Goal: Communication & Community: Answer question/provide support

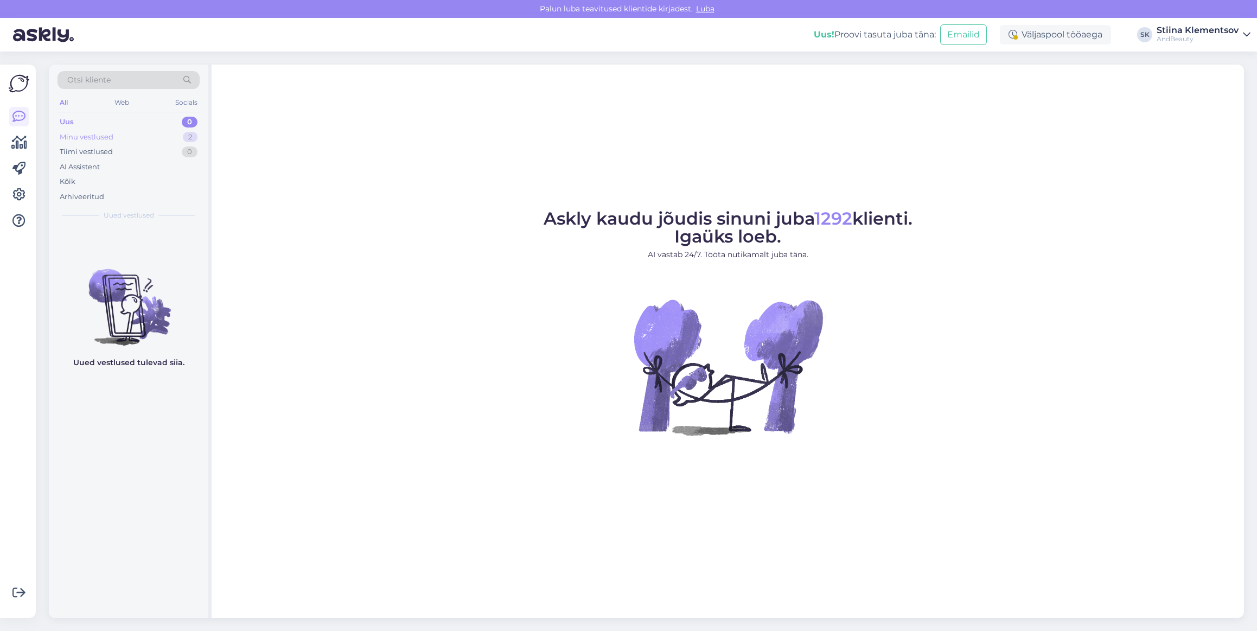
click at [88, 145] on div "Tiimi vestlused 0" at bounding box center [128, 151] width 142 height 15
click at [87, 139] on div "Minu vestlused" at bounding box center [87, 137] width 54 height 11
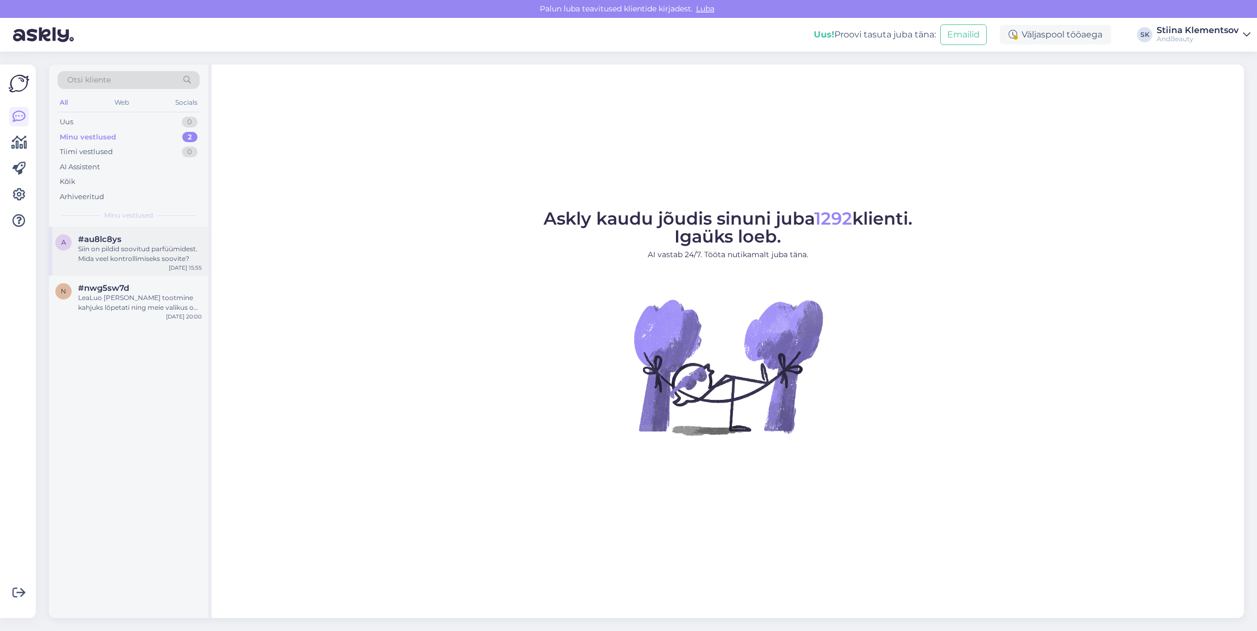
click at [146, 246] on div "Siin on pildid soovitud parfüümidest. Mida veel kontrollimiseks soovite?" at bounding box center [140, 254] width 124 height 20
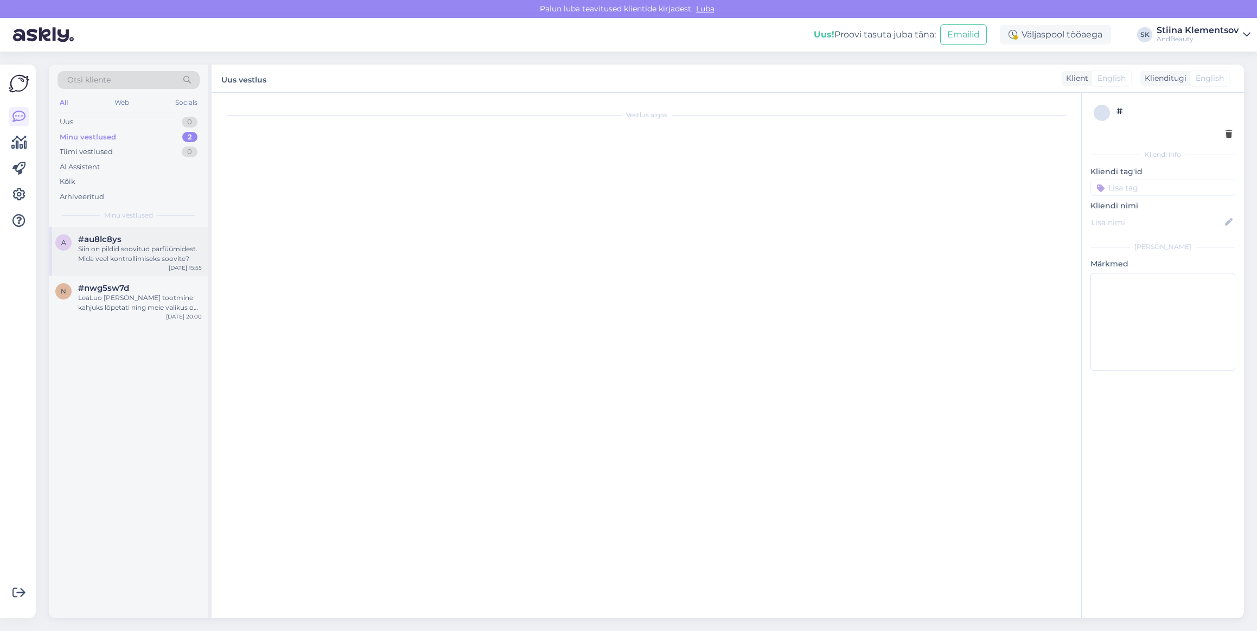
click at [133, 258] on div "Siin on pildid soovitud parfüümidest. Mida veel kontrollimiseks soovite?" at bounding box center [140, 254] width 124 height 20
click at [142, 252] on div "Siin on pildid soovitud parfüümidest. Mida veel kontrollimiseks soovite?" at bounding box center [140, 254] width 124 height 20
click at [145, 312] on div "LeaLuo [PERSON_NAME] tootmine kahjuks lõpetati ning meie valikus on veel viimas…" at bounding box center [140, 303] width 124 height 20
click at [146, 251] on div "Siin on pildid soovitud parfüümidest. Mida veel kontrollimiseks soovite?" at bounding box center [140, 254] width 124 height 20
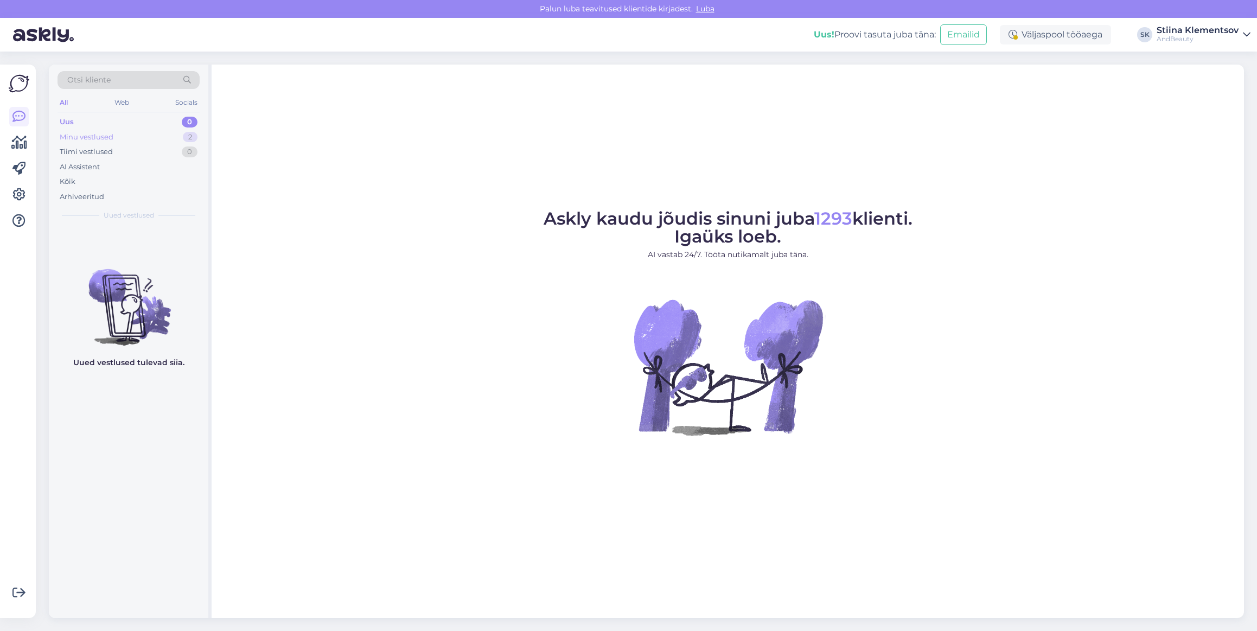
click at [152, 135] on div "Minu vestlused 2" at bounding box center [128, 137] width 142 height 15
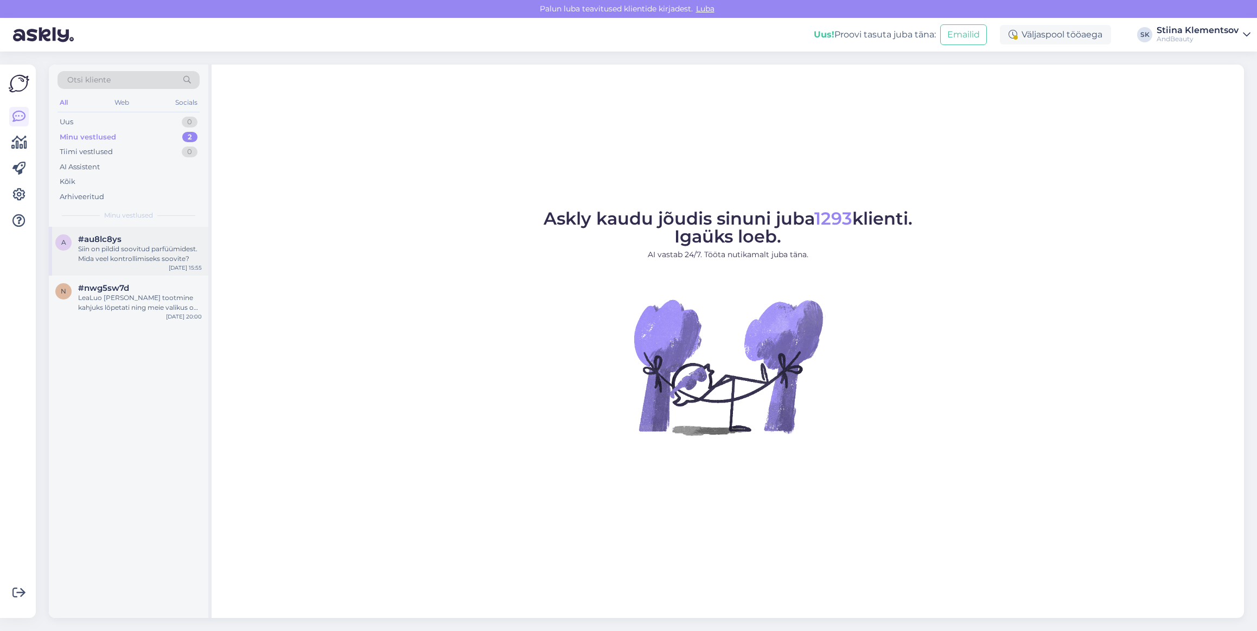
click at [136, 245] on div "Siin on pildid soovitud parfüümidest. Mida veel kontrollimiseks soovite?" at bounding box center [140, 254] width 124 height 20
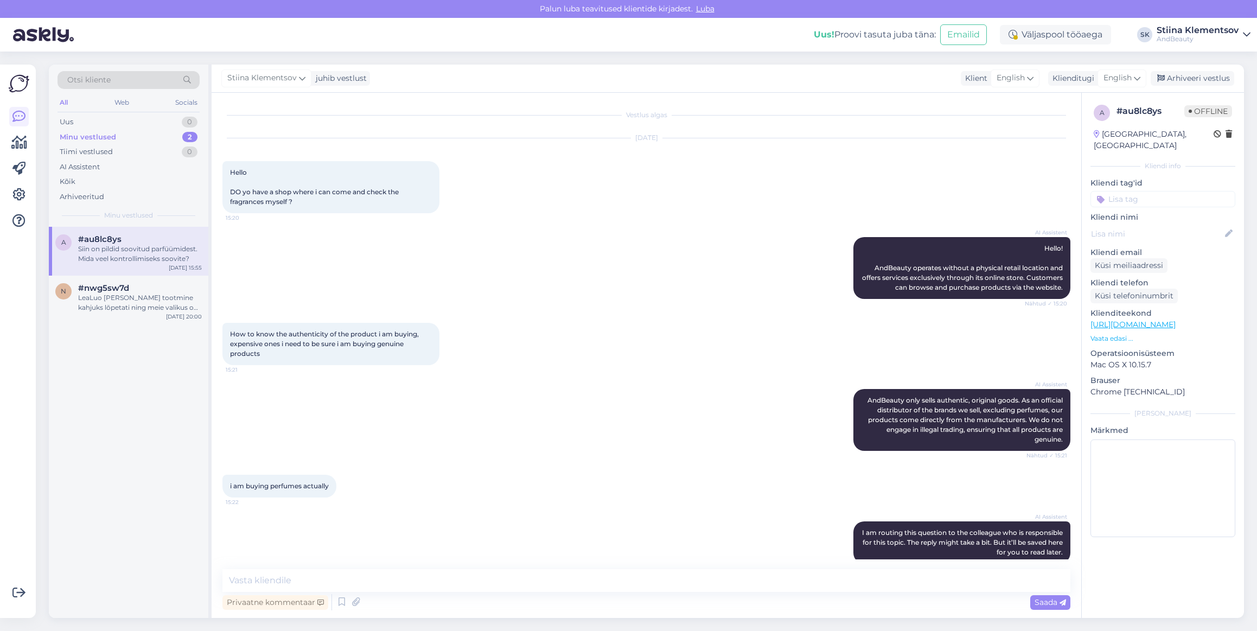
scroll to position [1253, 0]
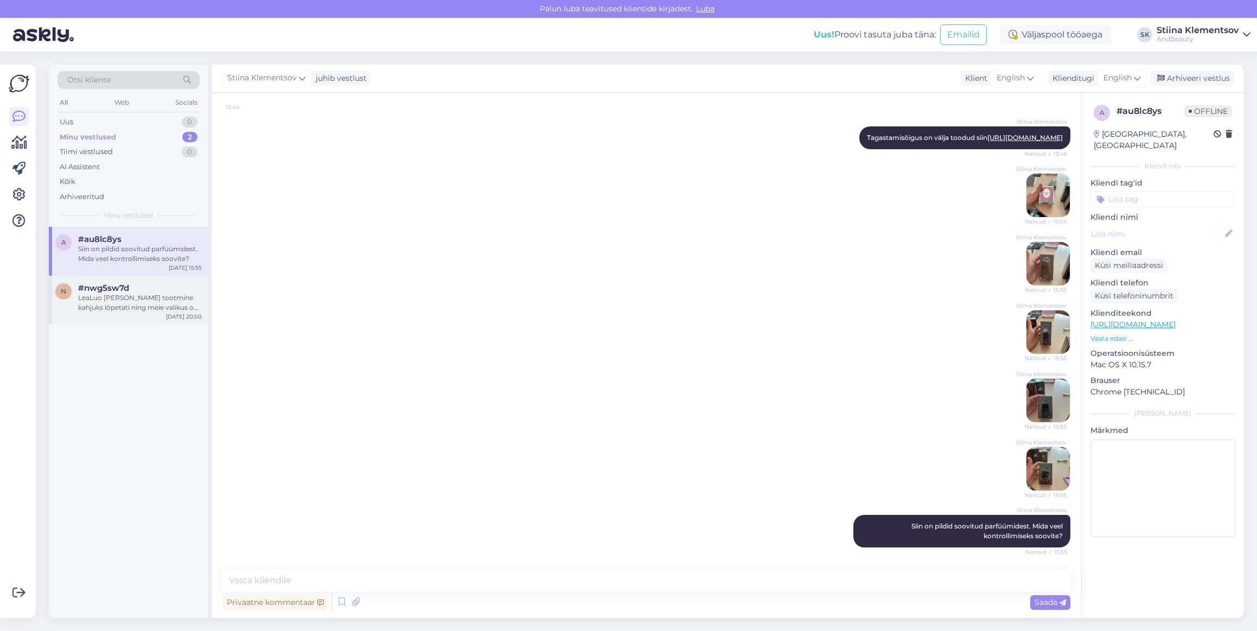
click at [161, 290] on div "#nwg5sw7d" at bounding box center [140, 288] width 124 height 10
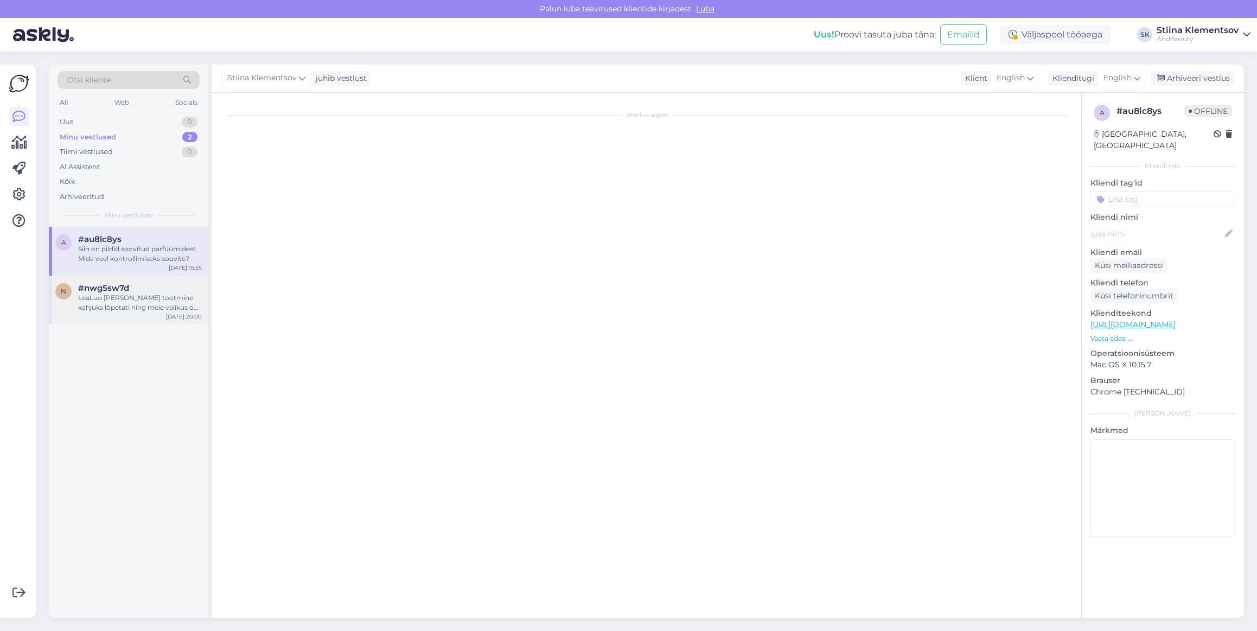
scroll to position [0, 0]
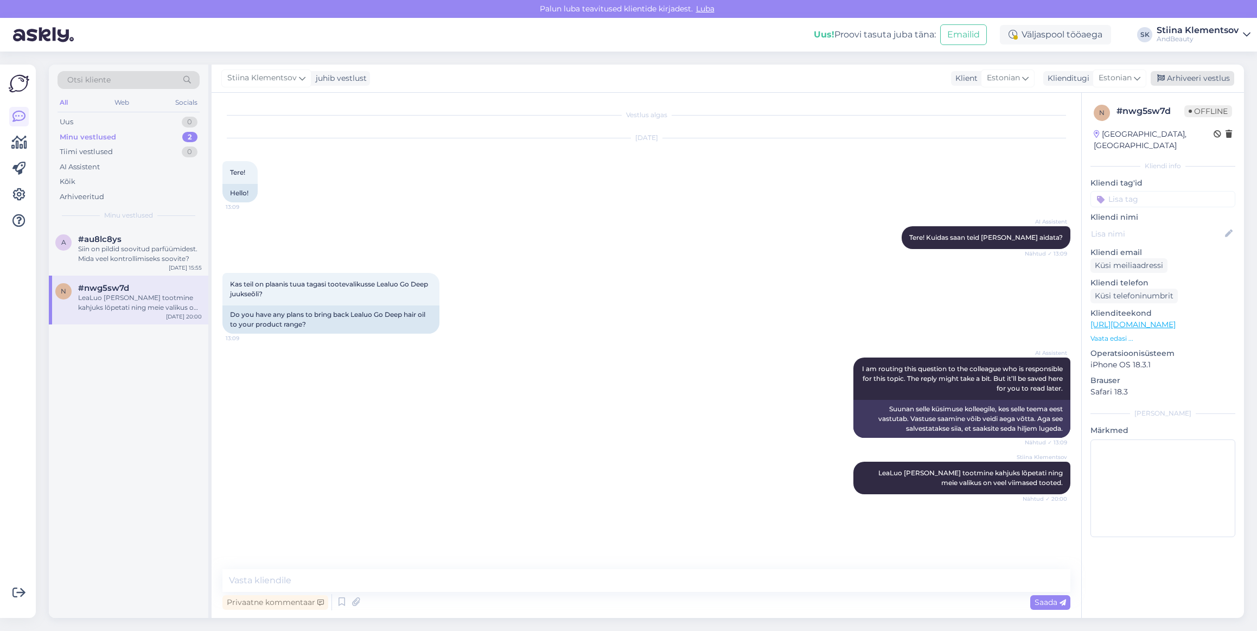
click at [1202, 84] on div "Arhiveeri vestlus" at bounding box center [1193, 78] width 84 height 15
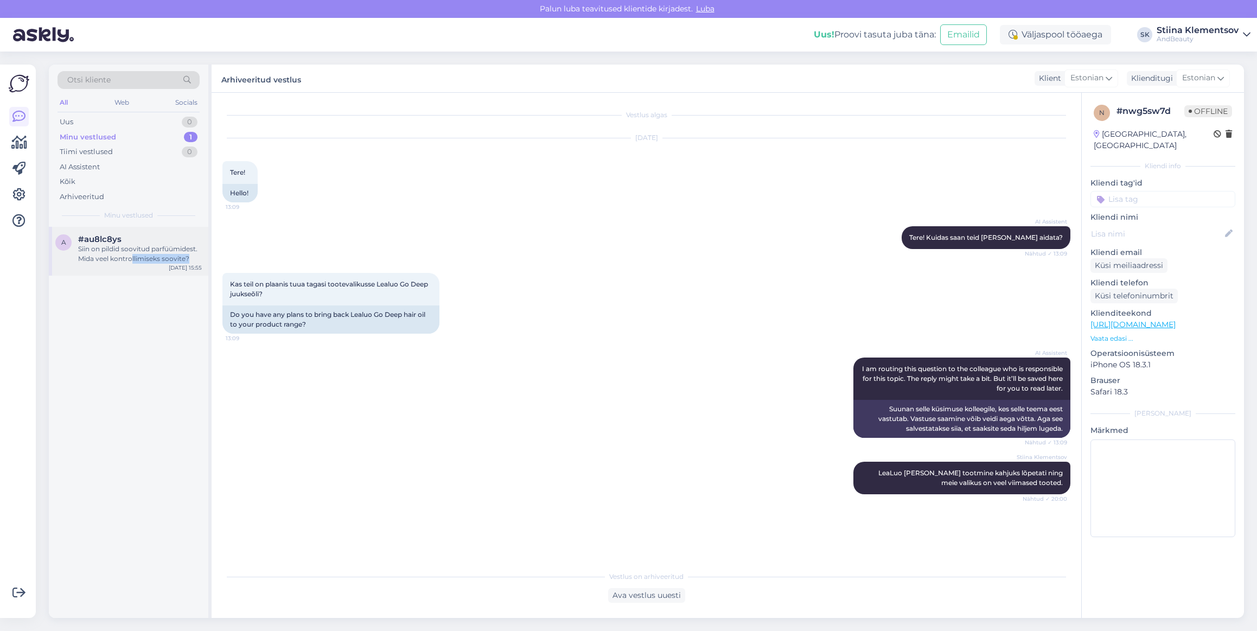
click at [131, 263] on div "a #au8lc8ys Siin on pildid soovitud parfüümidest. Mida veel kontrollimiseks soo…" at bounding box center [128, 251] width 159 height 49
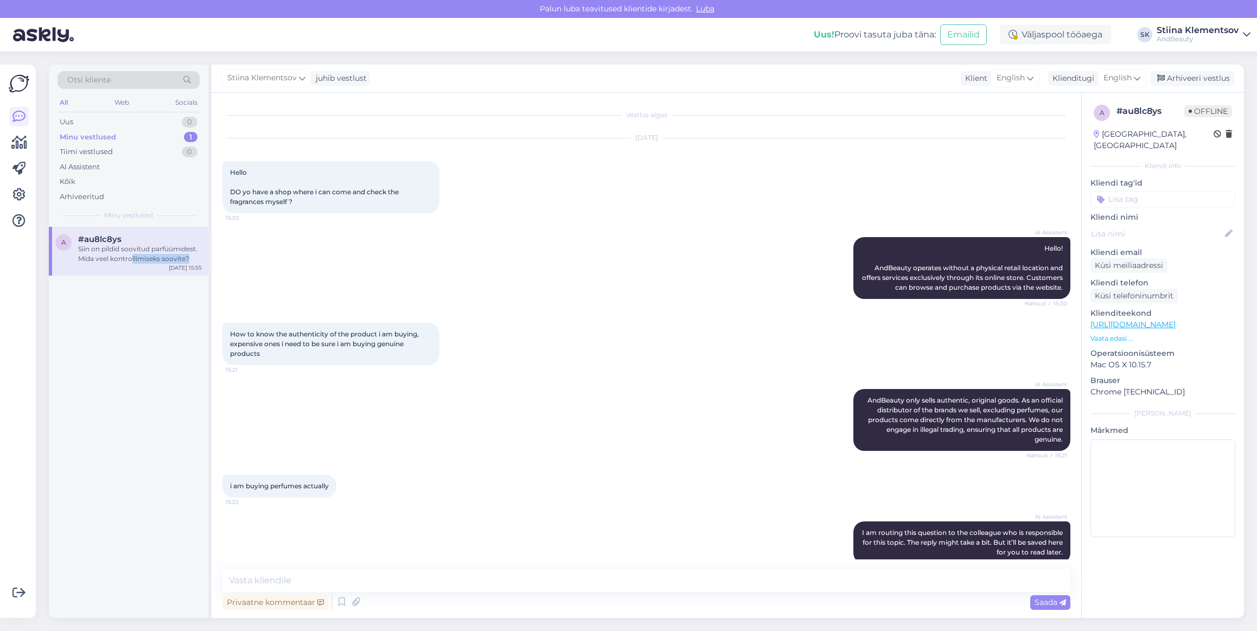
scroll to position [1253, 0]
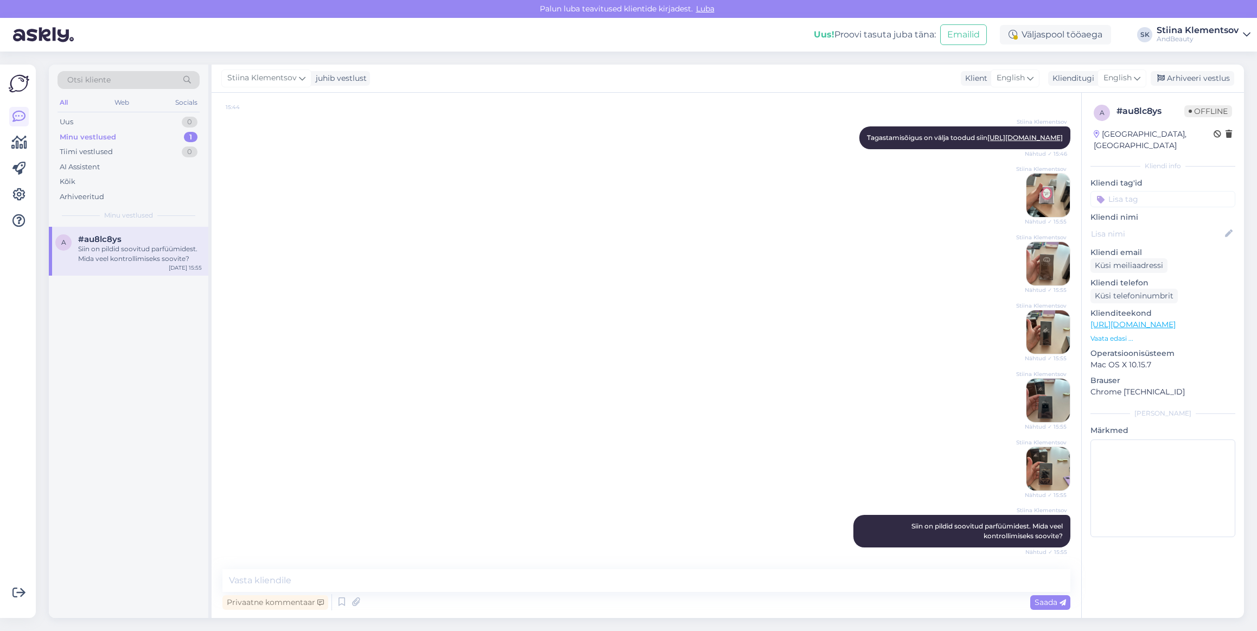
click at [129, 242] on div "#au8lc8ys" at bounding box center [140, 239] width 124 height 10
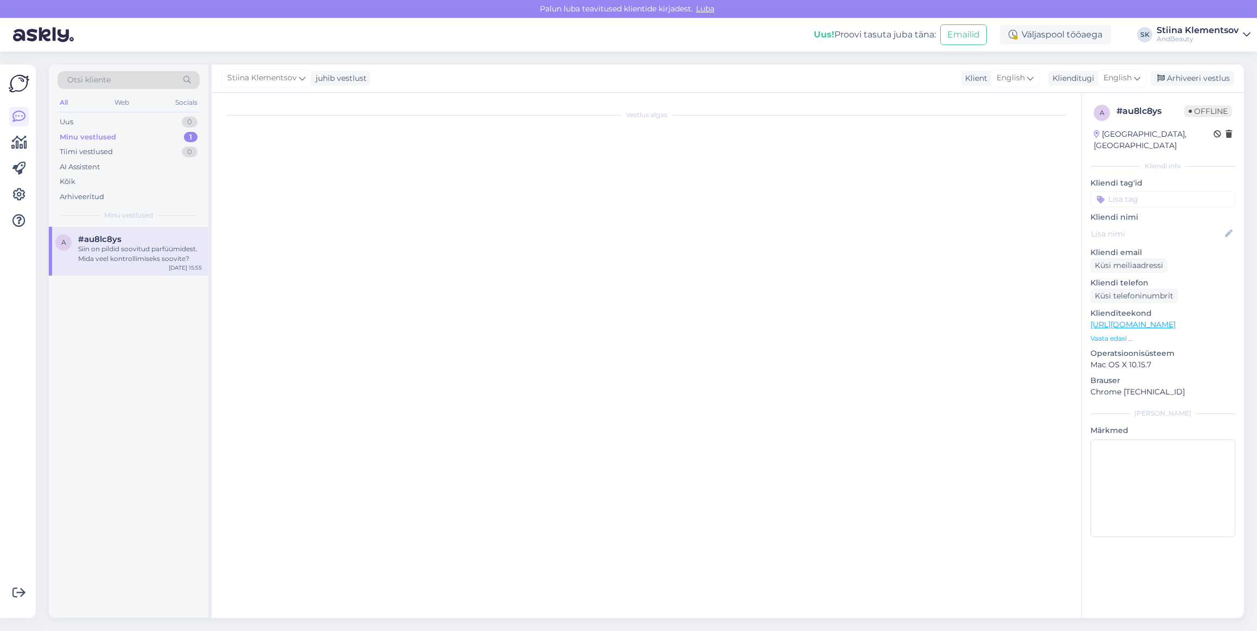
scroll to position [0, 0]
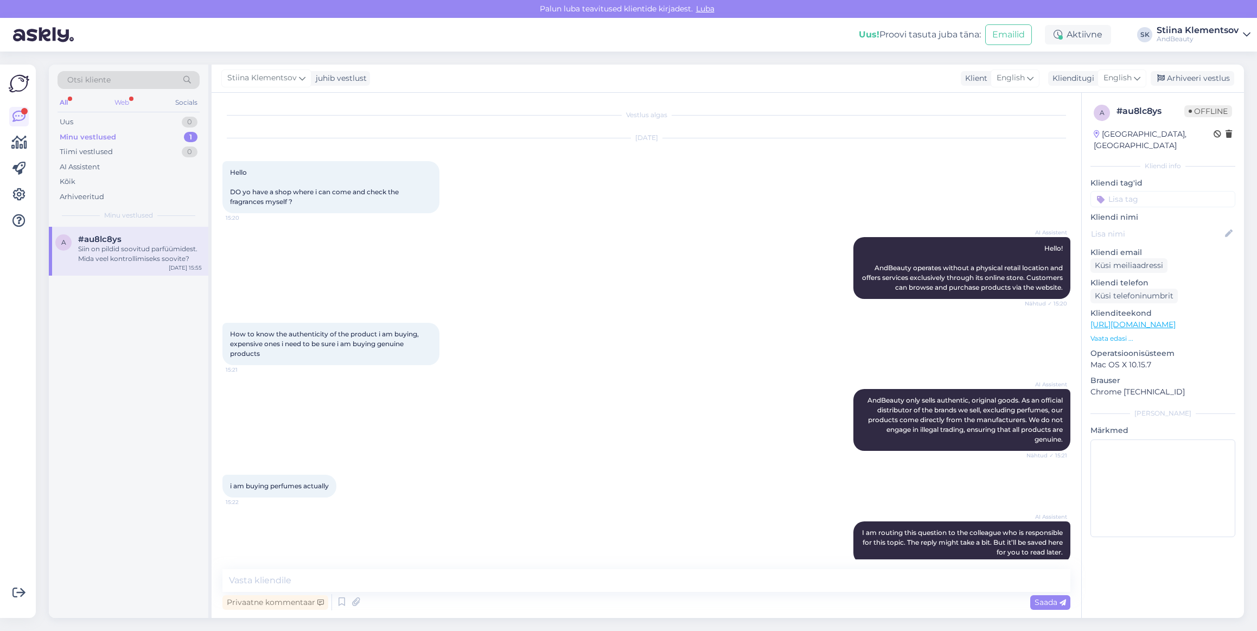
click at [128, 96] on div "Web" at bounding box center [121, 102] width 19 height 14
click at [66, 100] on div "All" at bounding box center [63, 102] width 12 height 14
click at [100, 103] on div "All Web Socials" at bounding box center [128, 103] width 142 height 17
click at [126, 100] on div "Web" at bounding box center [121, 102] width 19 height 14
click at [61, 99] on div "All" at bounding box center [63, 102] width 12 height 14
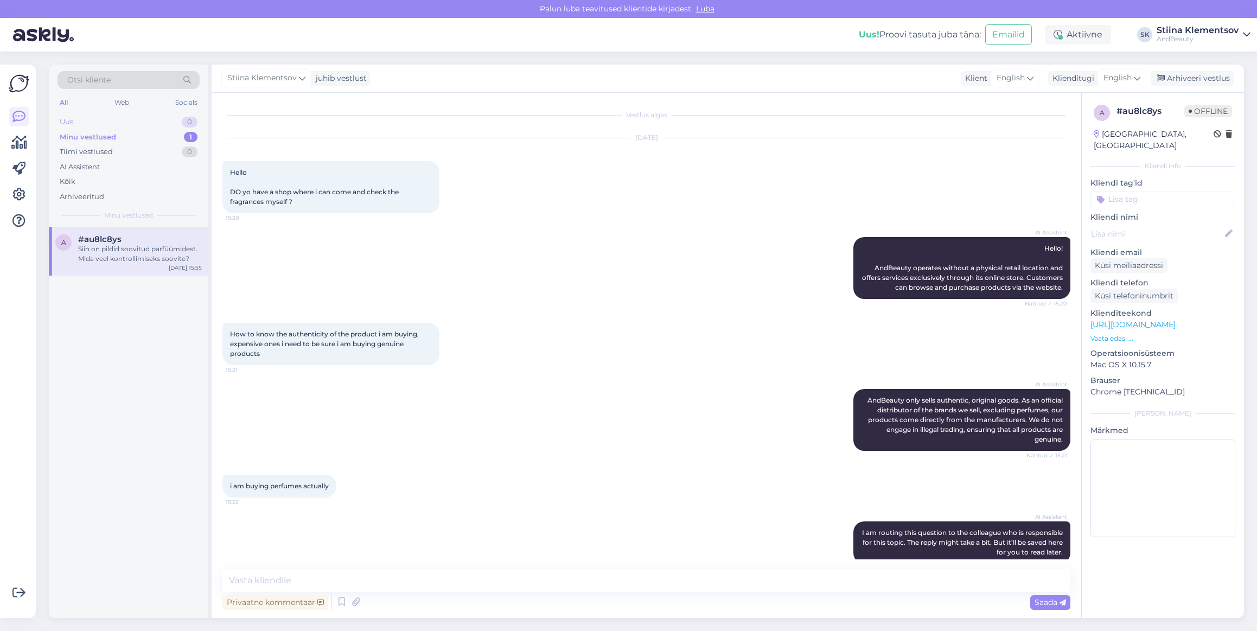
click at [163, 122] on div "Uus 0" at bounding box center [128, 121] width 142 height 15
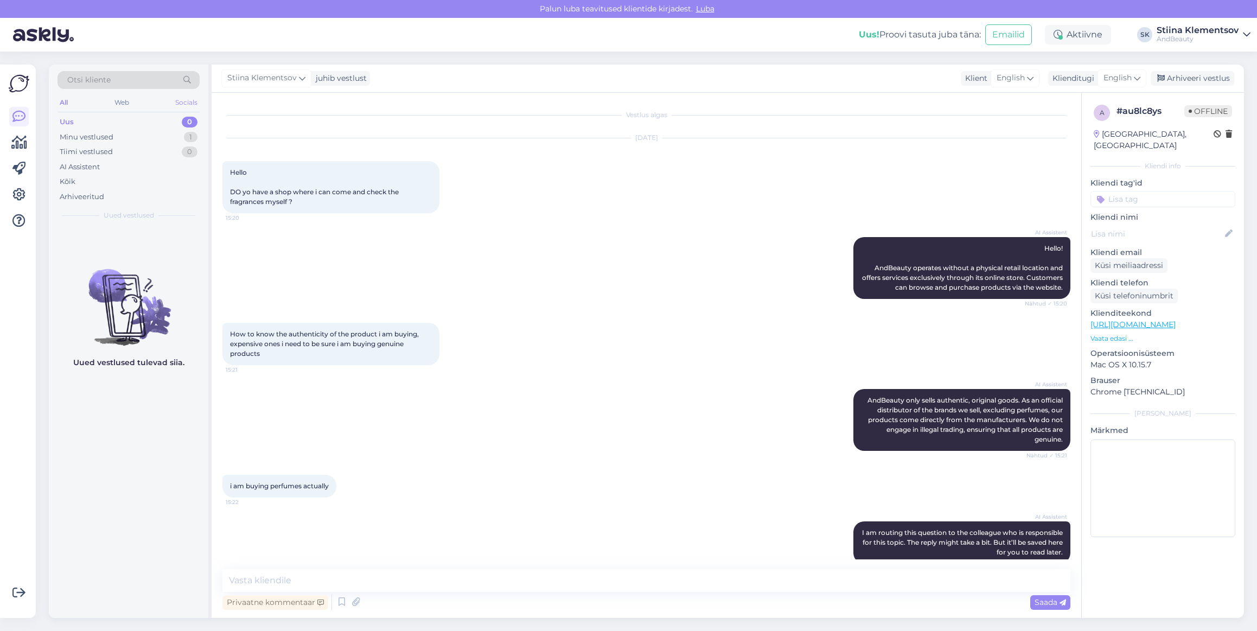
click at [188, 99] on div "Socials" at bounding box center [186, 102] width 27 height 14
click at [110, 101] on div "All Web Socials" at bounding box center [128, 103] width 142 height 17
click at [115, 102] on div "Web" at bounding box center [121, 102] width 19 height 14
click at [123, 140] on div "Minu vestlused 1" at bounding box center [128, 137] width 142 height 15
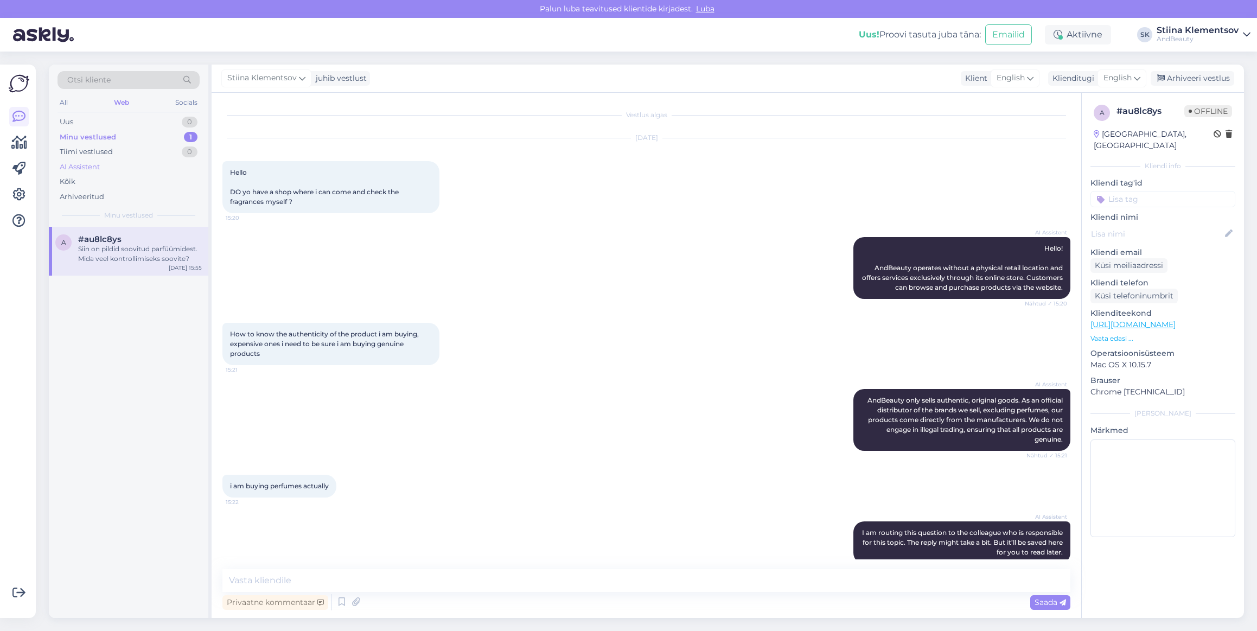
click at [114, 166] on div "AI Assistent" at bounding box center [128, 166] width 142 height 15
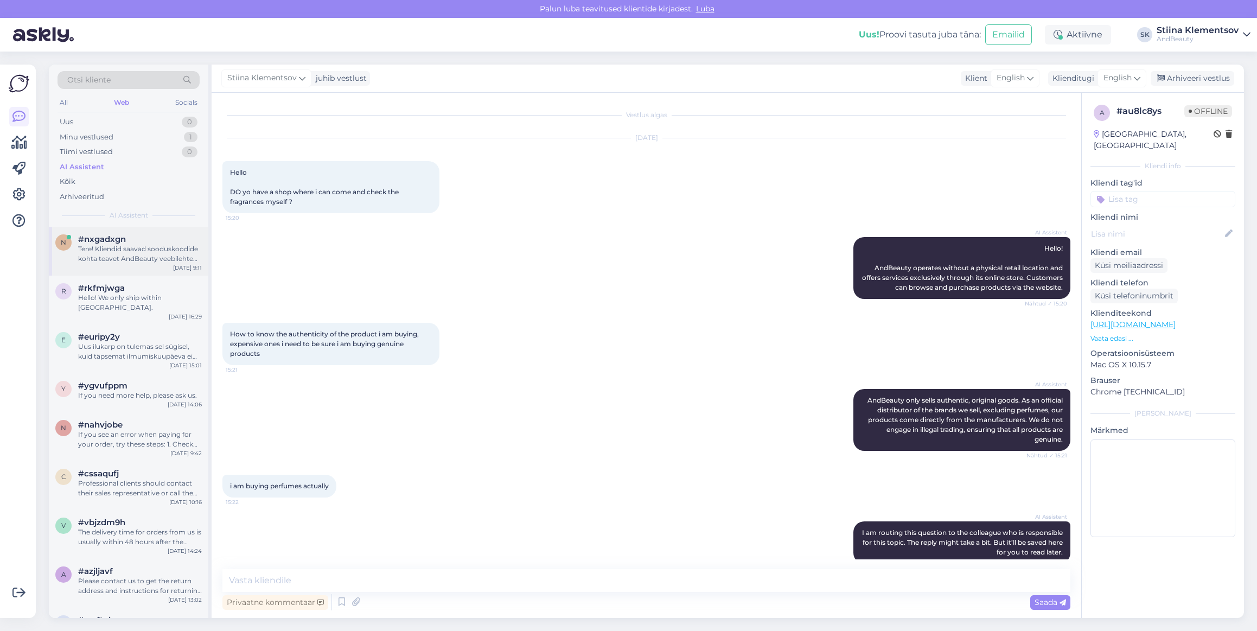
click at [164, 263] on div "Tere! Kliendid saavad sooduskoodide kohta teavet AndBeauty veebilehte jälgides …" at bounding box center [140, 254] width 124 height 20
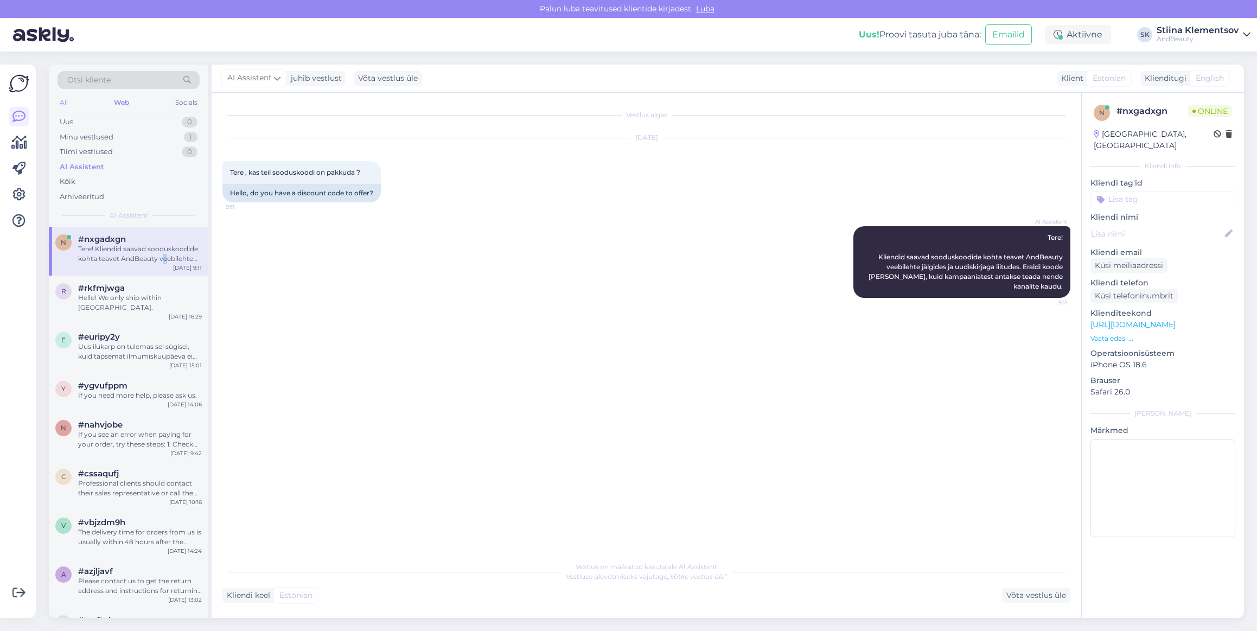
click at [63, 106] on div "All" at bounding box center [63, 102] width 12 height 14
